Goal: Find specific page/section: Find specific page/section

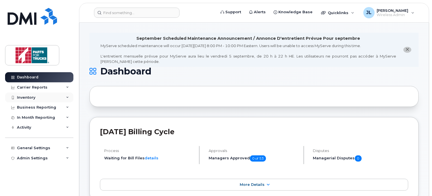
click at [25, 98] on div "Inventory" at bounding box center [26, 97] width 18 height 5
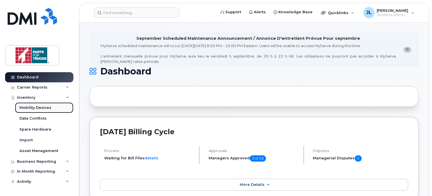
click at [38, 111] on link "Mobility Devices" at bounding box center [44, 107] width 58 height 11
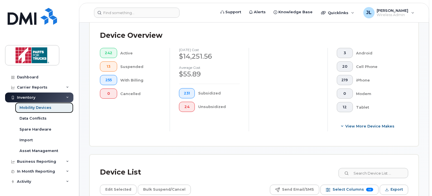
scroll to position [186, 0]
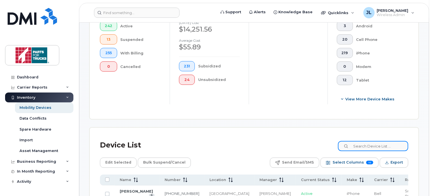
click at [365, 149] on input at bounding box center [373, 146] width 70 height 10
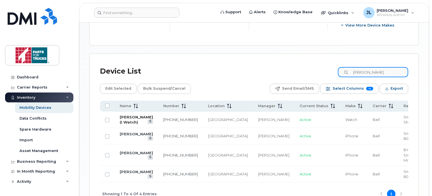
scroll to position [261, 0]
drag, startPoint x: 387, startPoint y: 69, endPoint x: 301, endPoint y: 56, distance: 86.9
click at [301, 56] on div "Device List corey mill Edit Selected Bulk Suspend/Cancel Send Email/SMS Select …" at bounding box center [254, 129] width 328 height 152
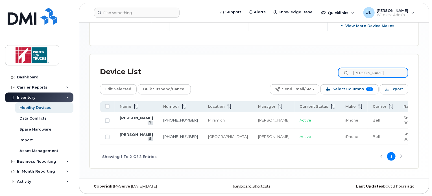
type input "randy m"
click at [132, 115] on td "[PERSON_NAME]" at bounding box center [136, 120] width 43 height 16
click at [131, 116] on link "[PERSON_NAME]" at bounding box center [136, 118] width 33 height 5
click at [121, 118] on link "[PERSON_NAME]" at bounding box center [136, 118] width 33 height 5
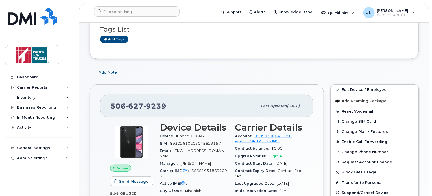
scroll to position [90, 0]
